Goal: Information Seeking & Learning: Learn about a topic

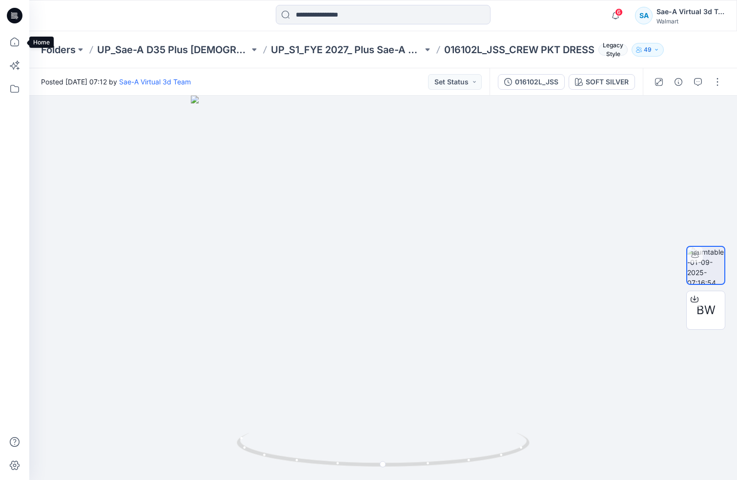
click at [18, 45] on icon at bounding box center [14, 41] width 21 height 21
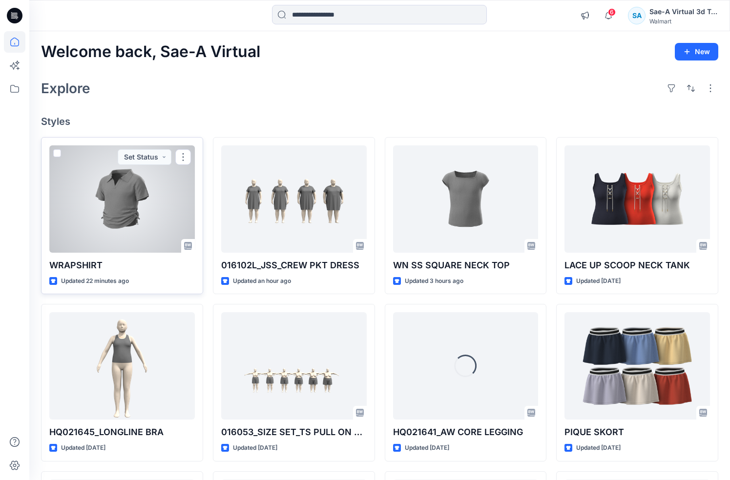
click at [130, 208] on div at bounding box center [121, 198] width 145 height 107
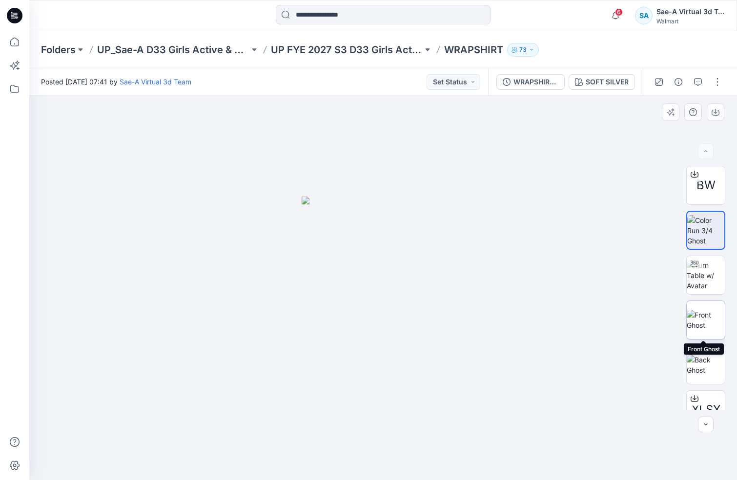
click at [694, 319] on img at bounding box center [706, 320] width 38 height 21
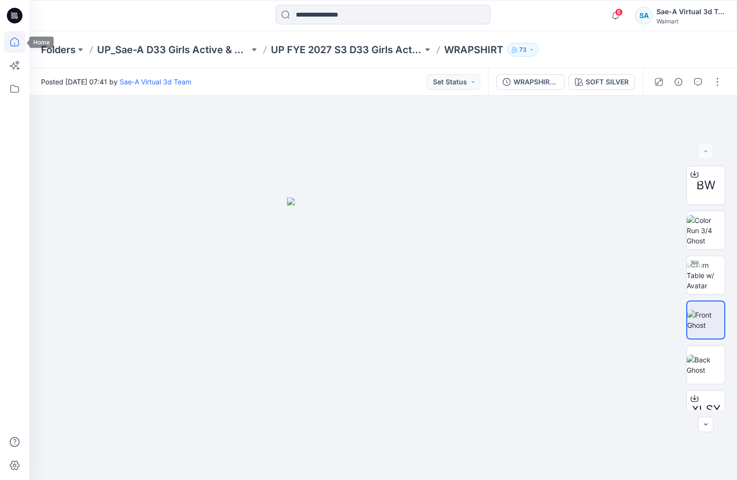
click at [20, 41] on icon at bounding box center [14, 41] width 21 height 21
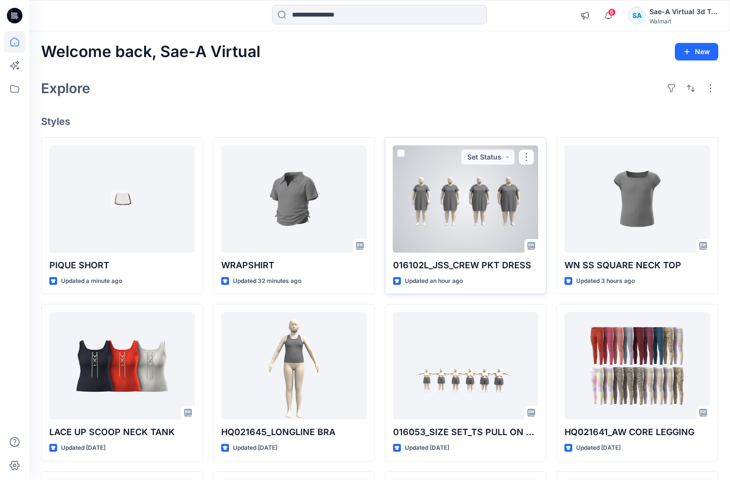
click at [487, 215] on div at bounding box center [465, 198] width 145 height 107
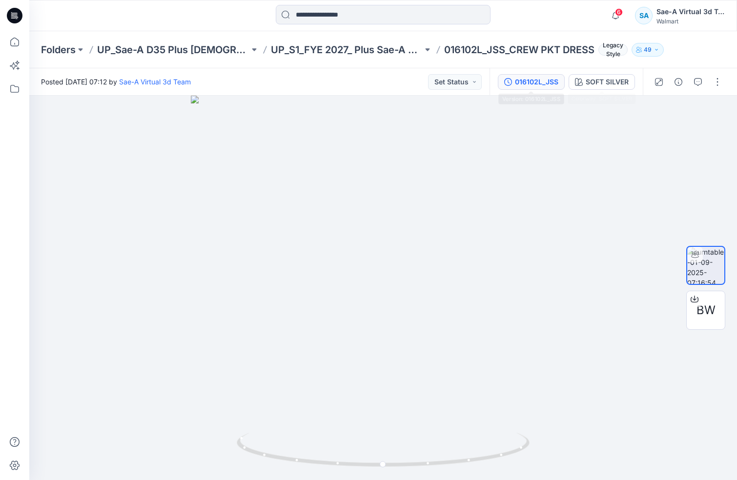
click at [540, 82] on div "016102L_JSS" at bounding box center [536, 82] width 43 height 11
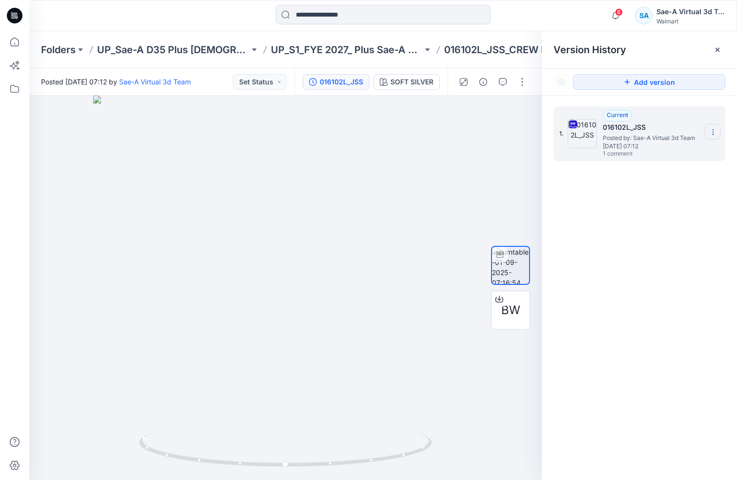
click at [711, 133] on icon at bounding box center [713, 132] width 8 height 8
click at [646, 295] on div "1. Current 016102L_JSS Posted by: Sae-A Virtual 3d Team [DATE] 07:12 1 comment …" at bounding box center [639, 295] width 195 height 399
drag, startPoint x: 287, startPoint y: 467, endPoint x: 329, endPoint y: 468, distance: 41.5
click at [329, 468] on icon at bounding box center [286, 451] width 295 height 37
click at [616, 12] on span "7" at bounding box center [619, 12] width 8 height 8
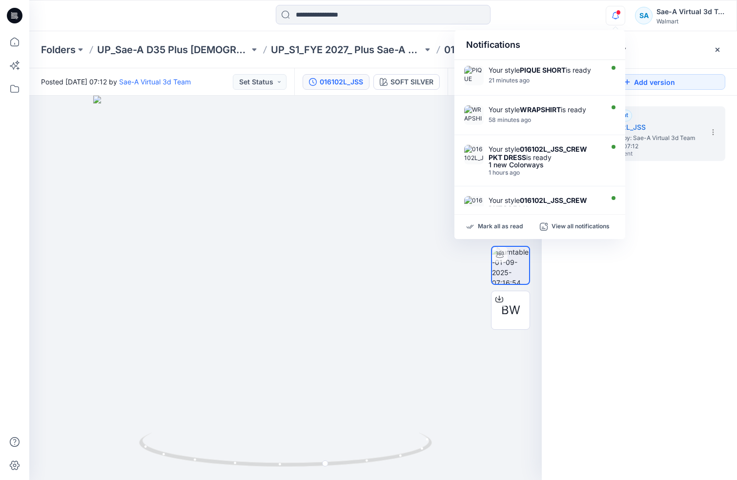
click at [710, 213] on div "1. Current 016102L_JSS Posted by: Sae-A Virtual 3d Team [DATE] 07:12 1 comment" at bounding box center [639, 295] width 195 height 399
